Goal: Task Accomplishment & Management: Use online tool/utility

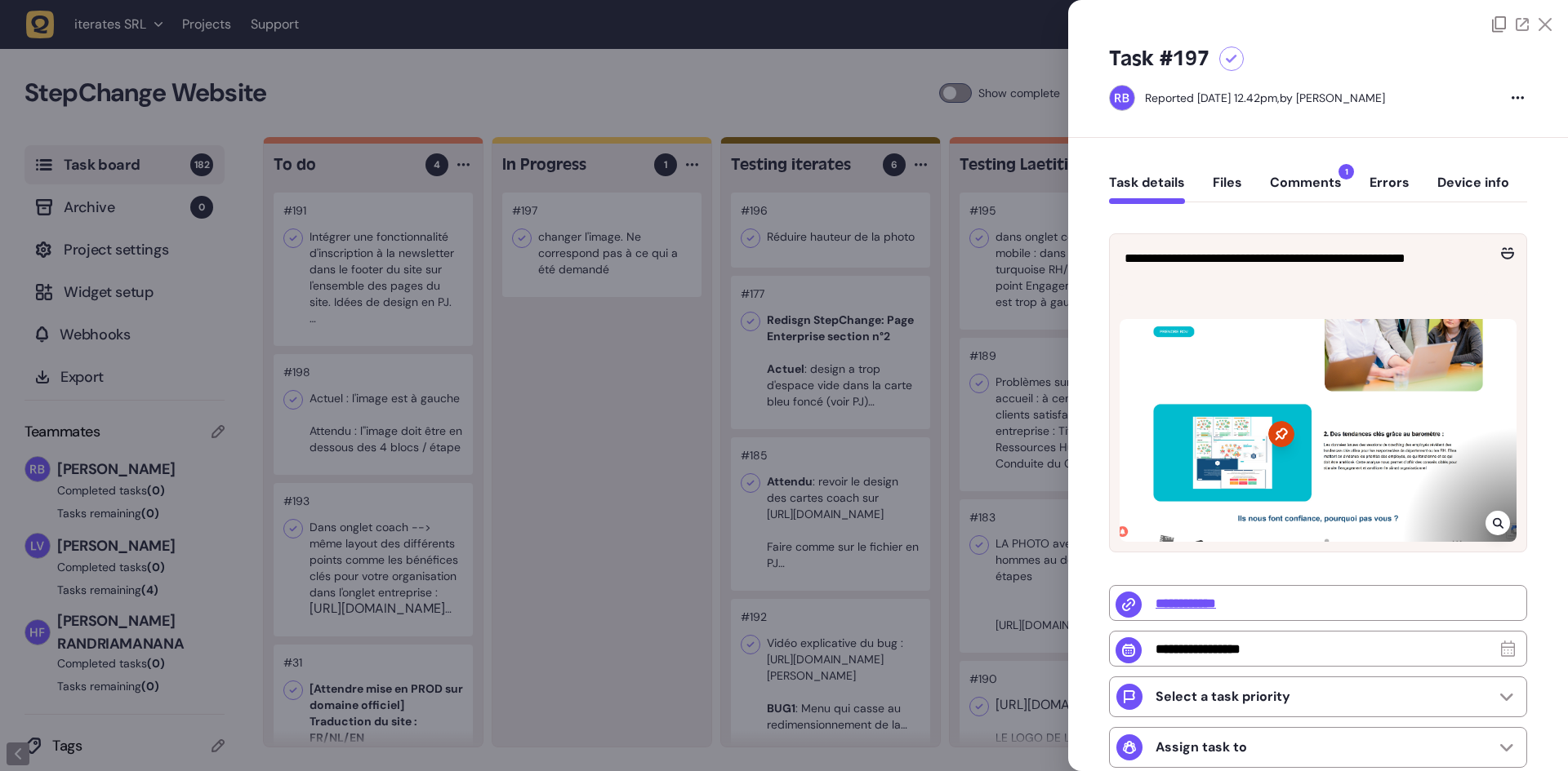
click at [1291, 189] on button "Comments 1" at bounding box center [1305, 189] width 72 height 29
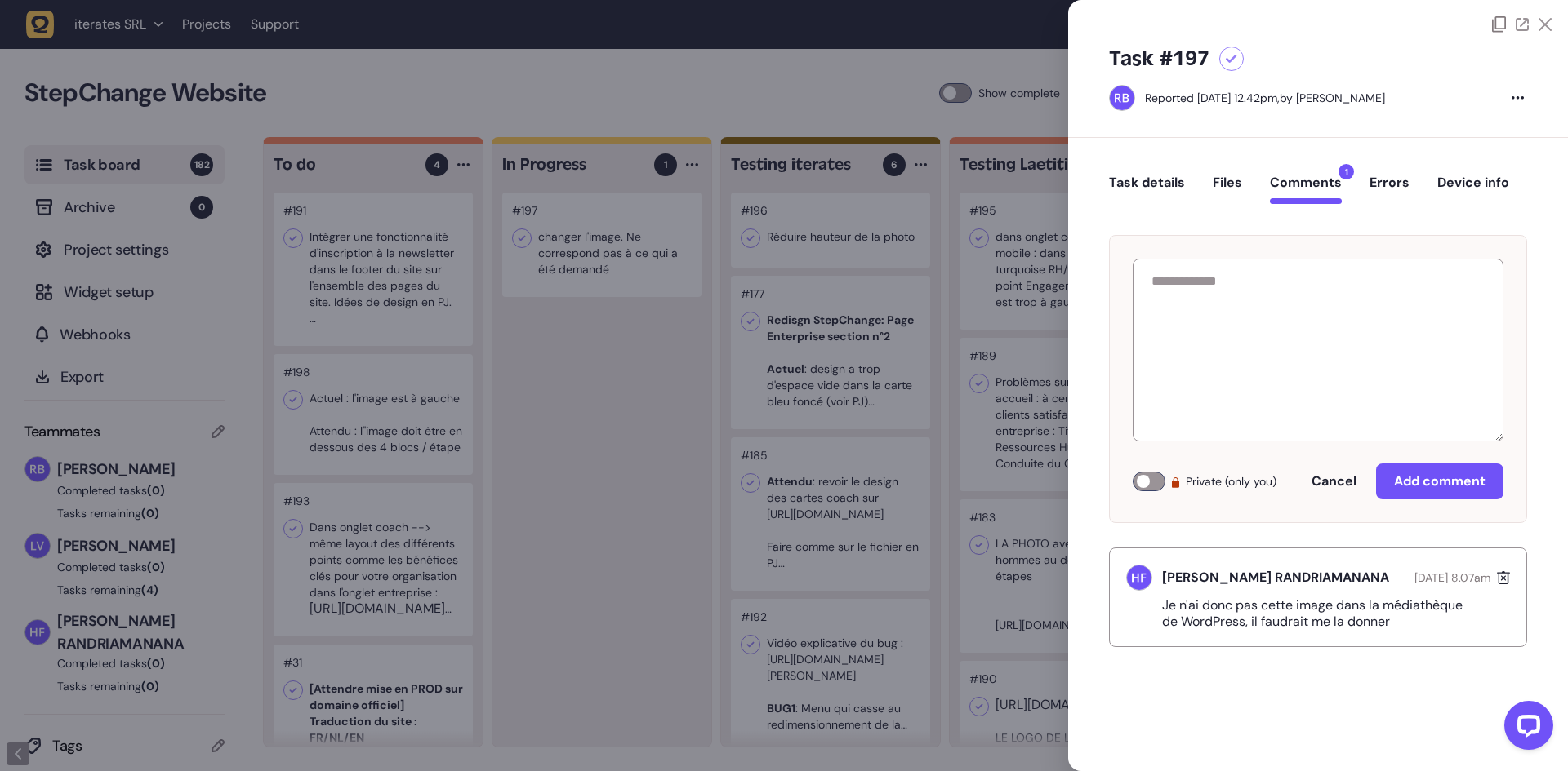
click at [667, 359] on div at bounding box center [784, 386] width 1568 height 771
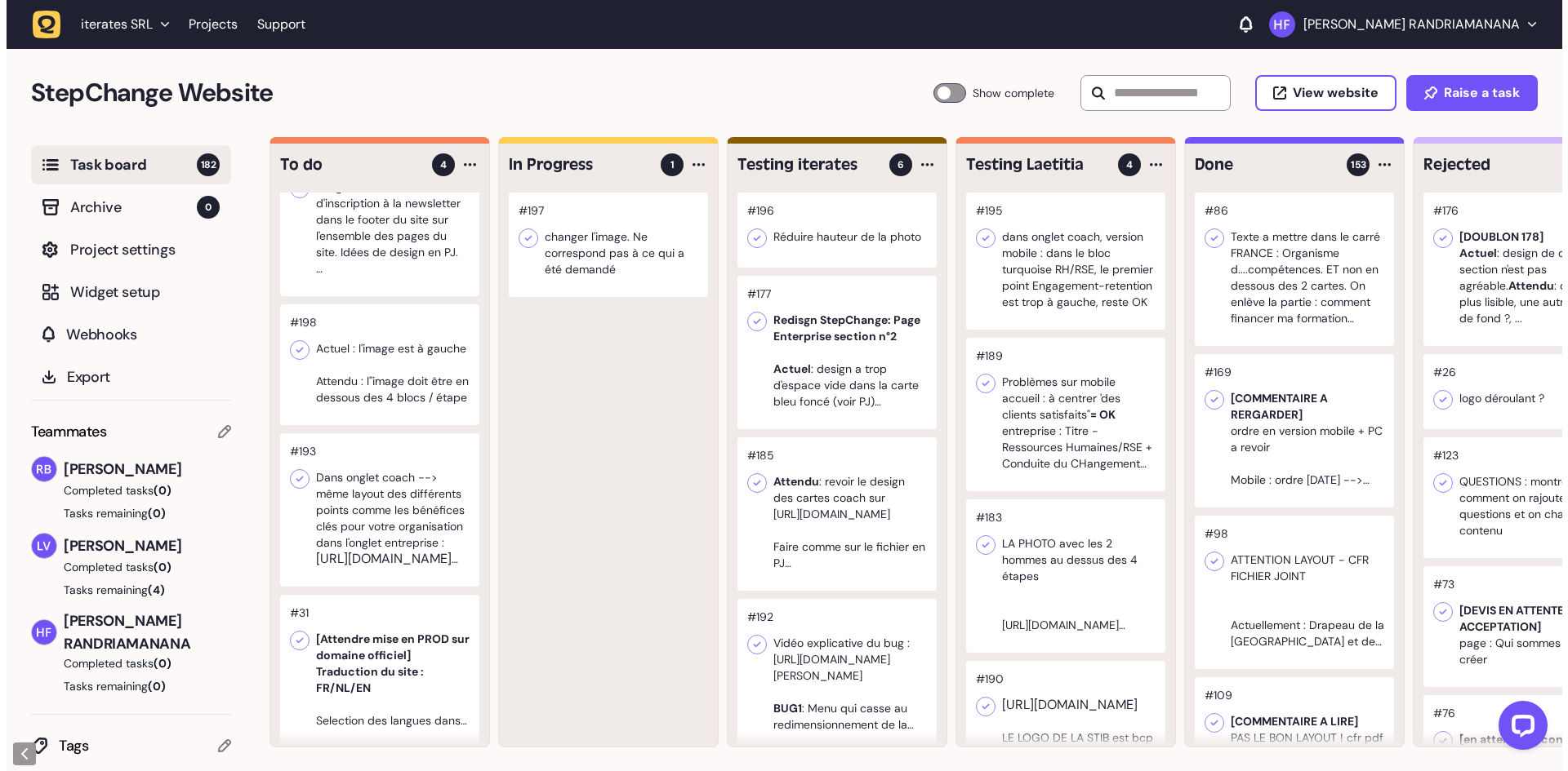
scroll to position [90, 0]
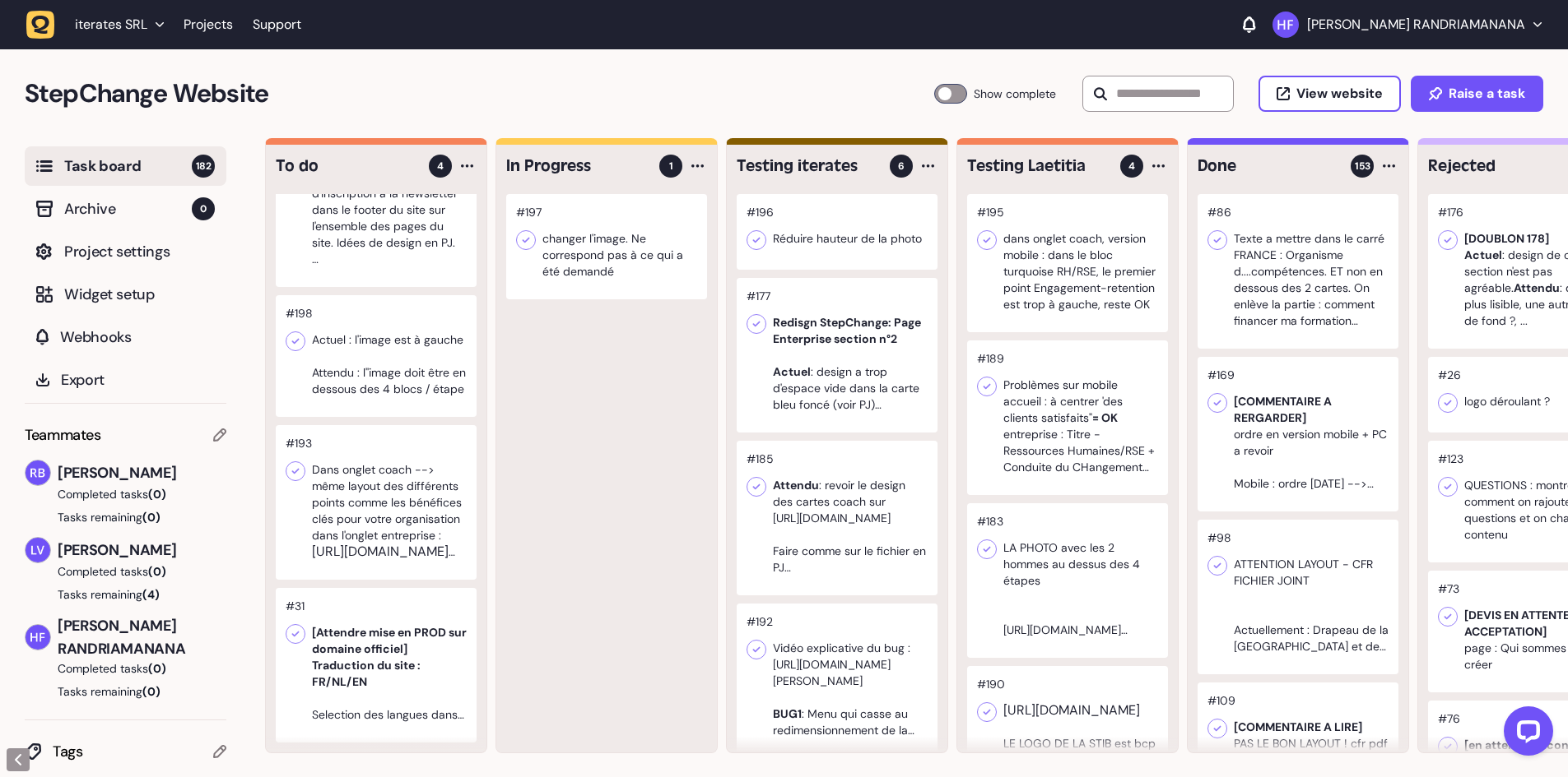
click at [432, 378] on div at bounding box center [376, 355] width 200 height 122
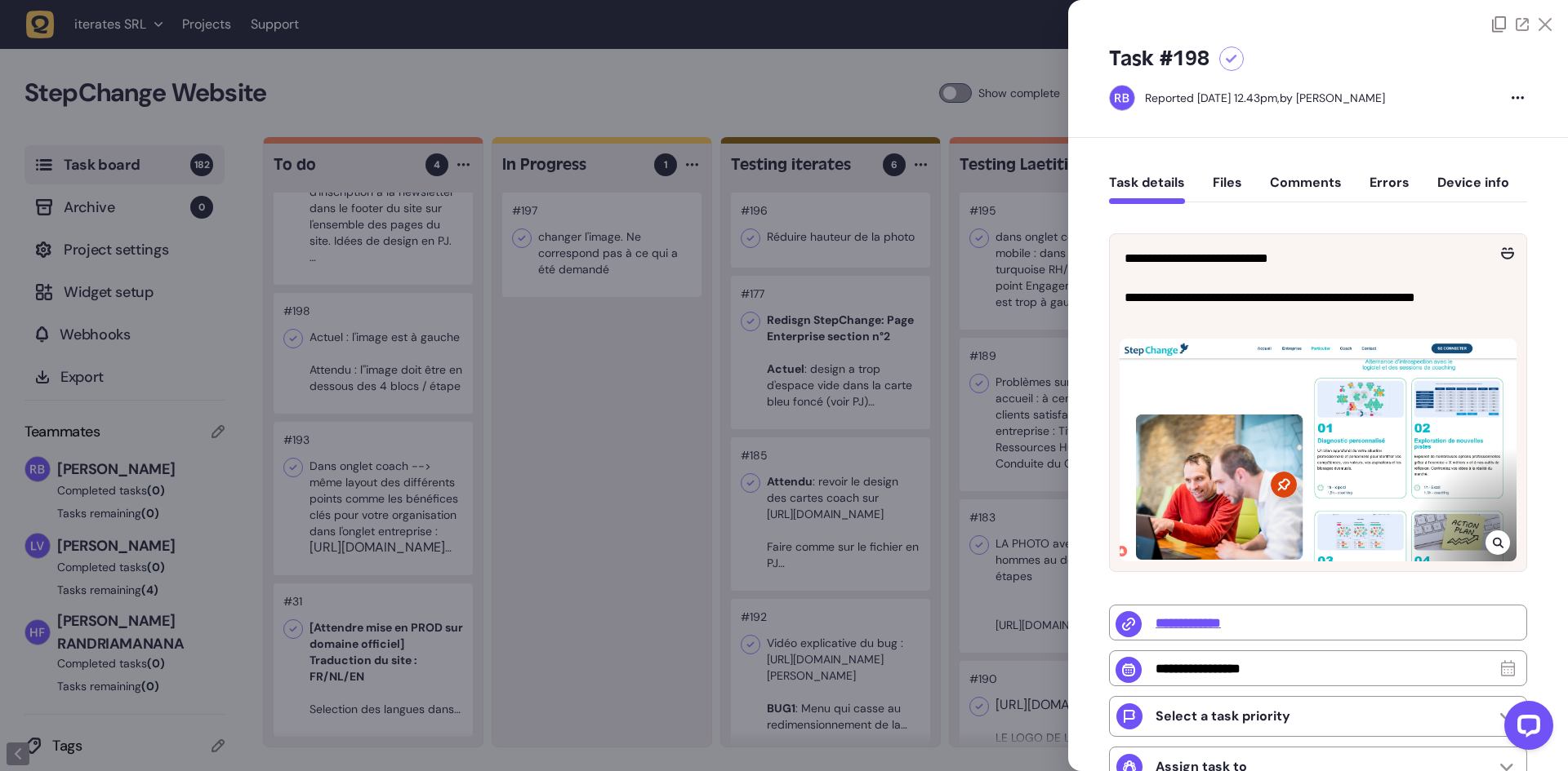
click at [618, 463] on div at bounding box center [784, 386] width 1568 height 771
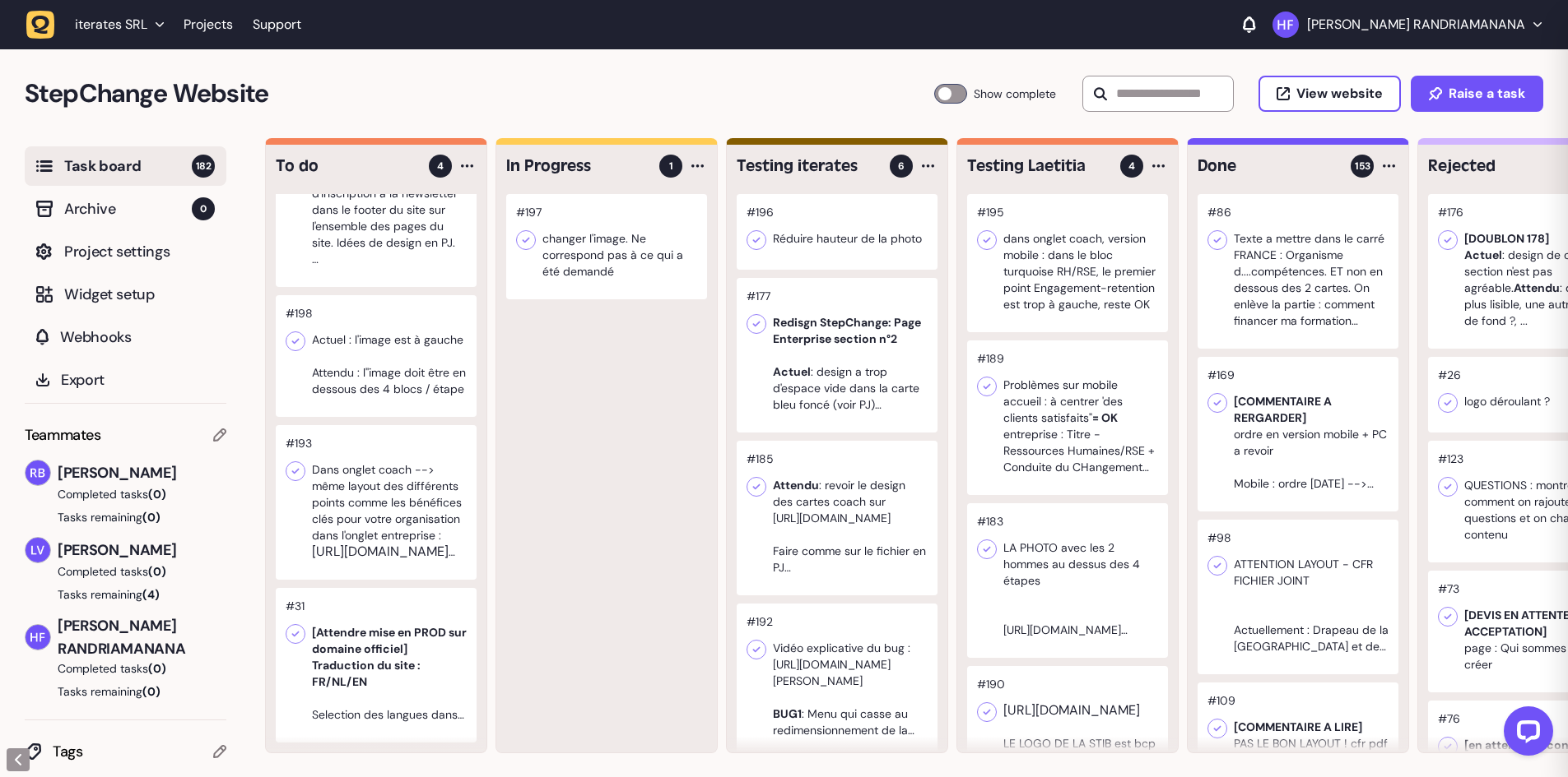
click at [400, 475] on div at bounding box center [376, 503] width 200 height 155
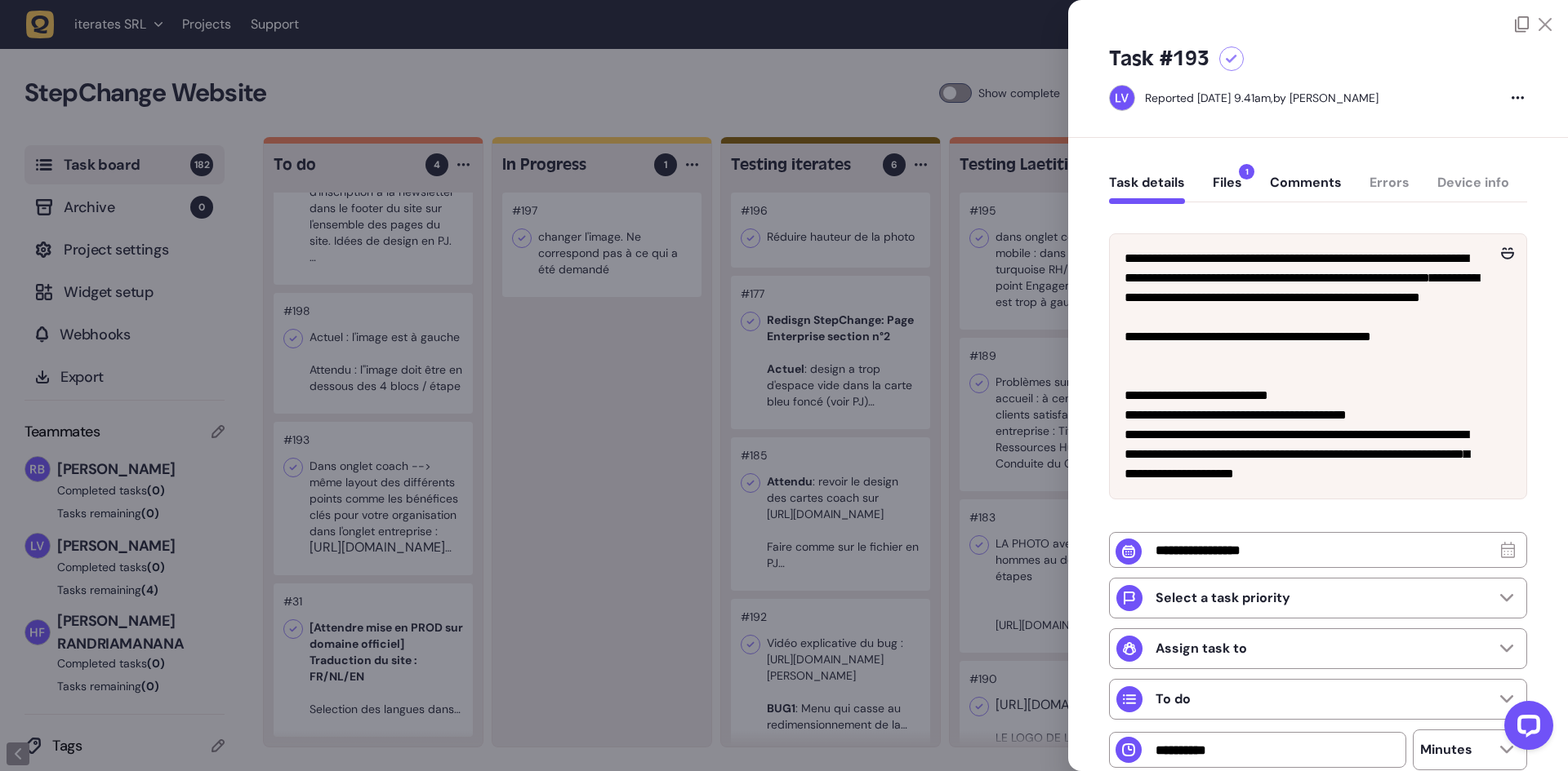
click at [1230, 186] on button "Files 1" at bounding box center [1226, 189] width 29 height 29
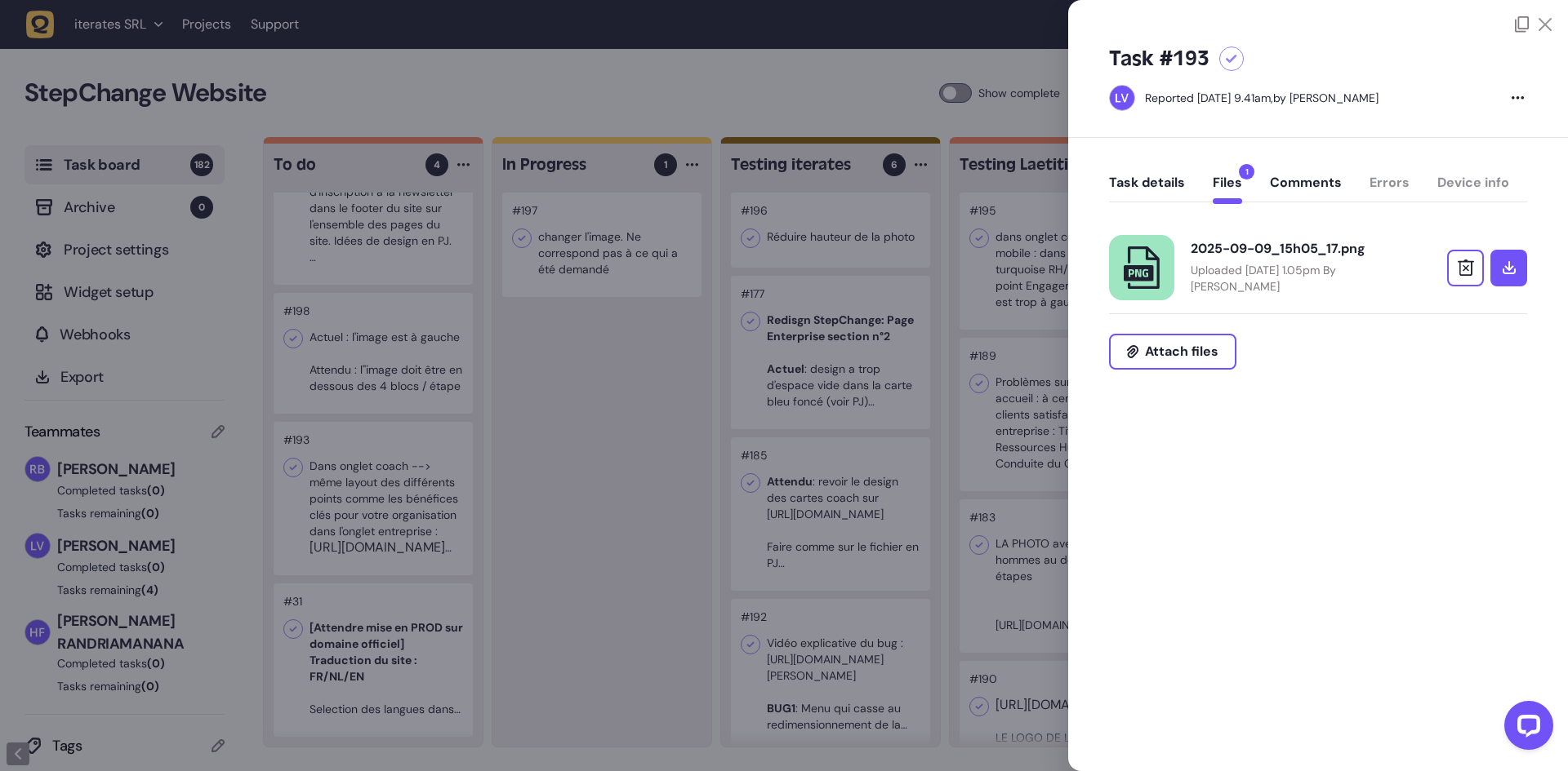
click at [1302, 277] on p "Uploaded [DATE] 1.05pm By [PERSON_NAME]" at bounding box center [1297, 278] width 212 height 33
click at [1148, 179] on button "Task details" at bounding box center [1147, 189] width 76 height 29
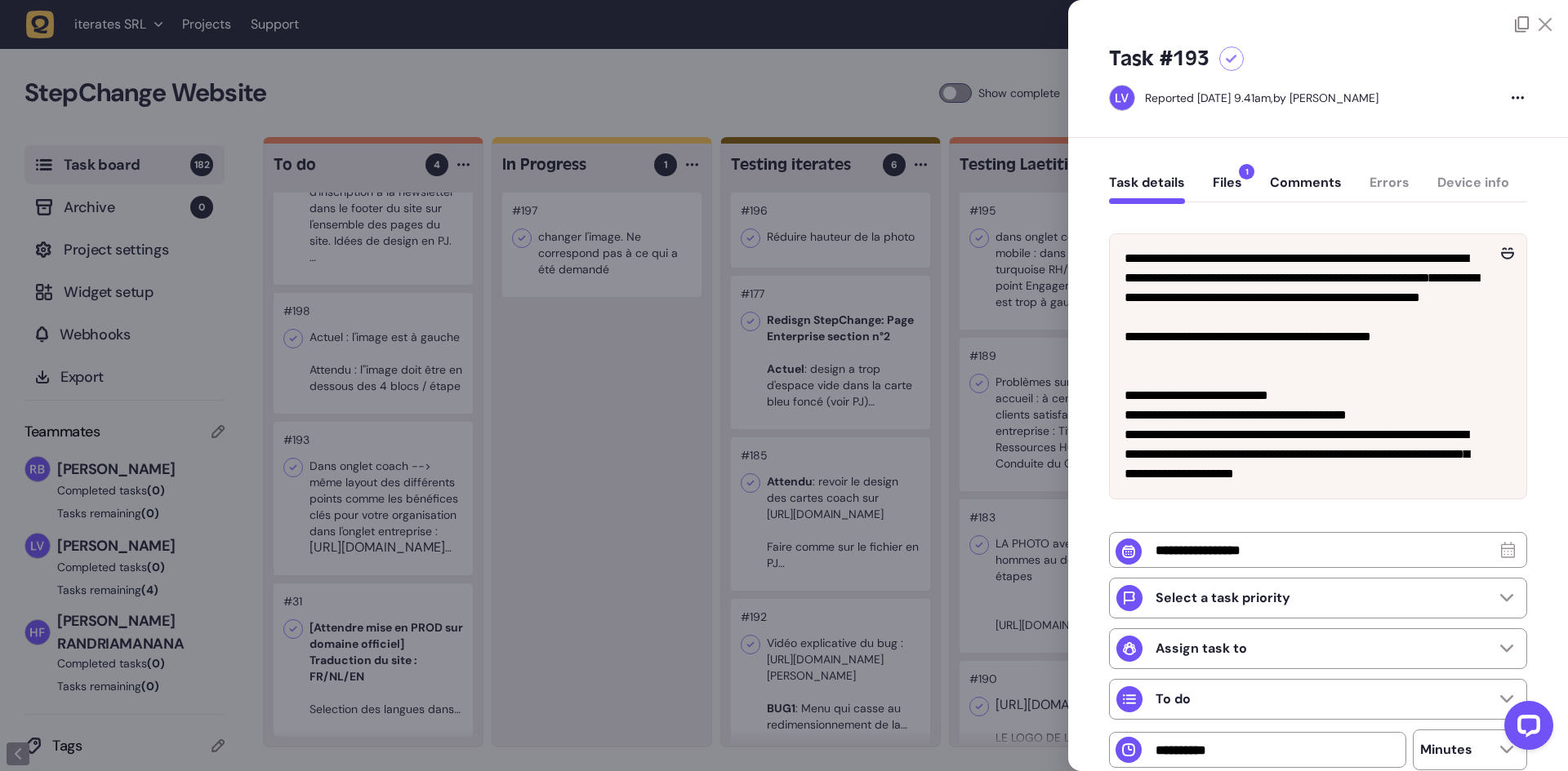
click at [793, 95] on div at bounding box center [784, 386] width 1568 height 771
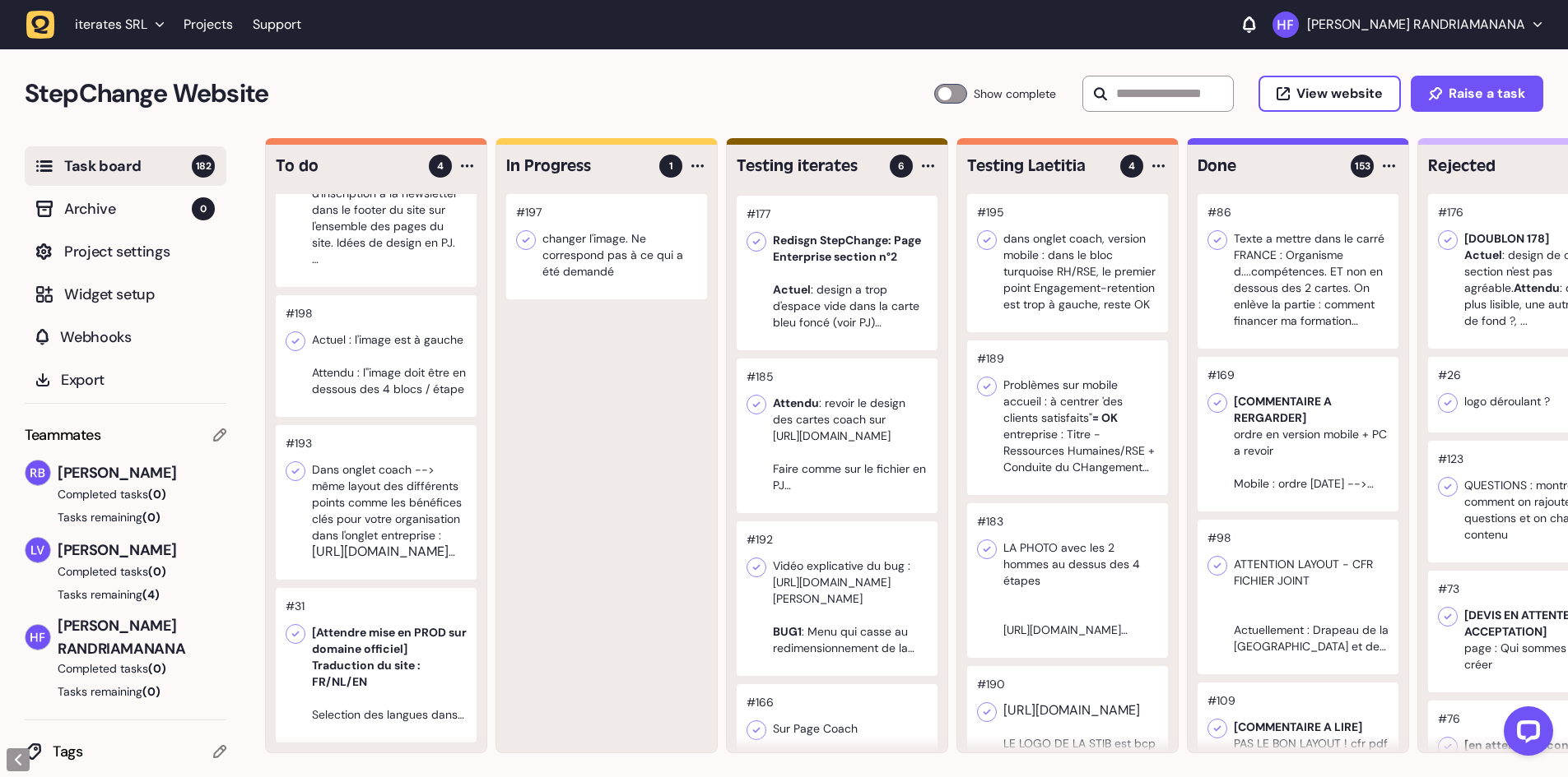
scroll to position [164, 0]
